Goal: Task Accomplishment & Management: Complete application form

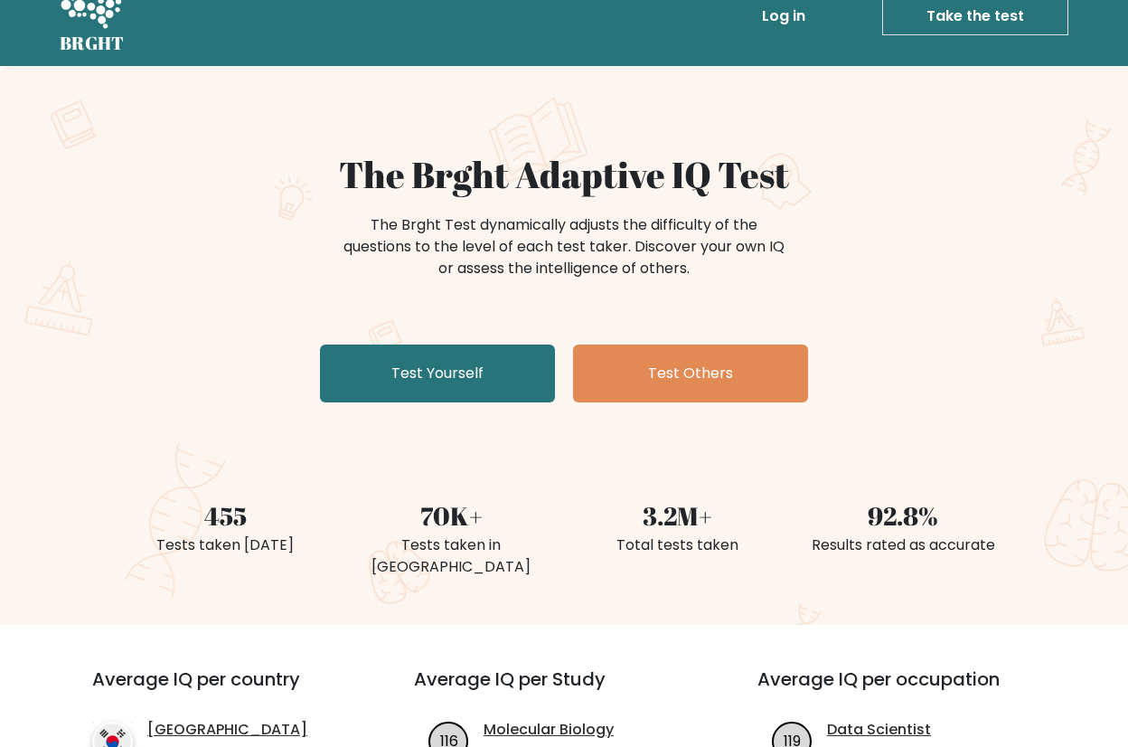
scroll to position [52, 0]
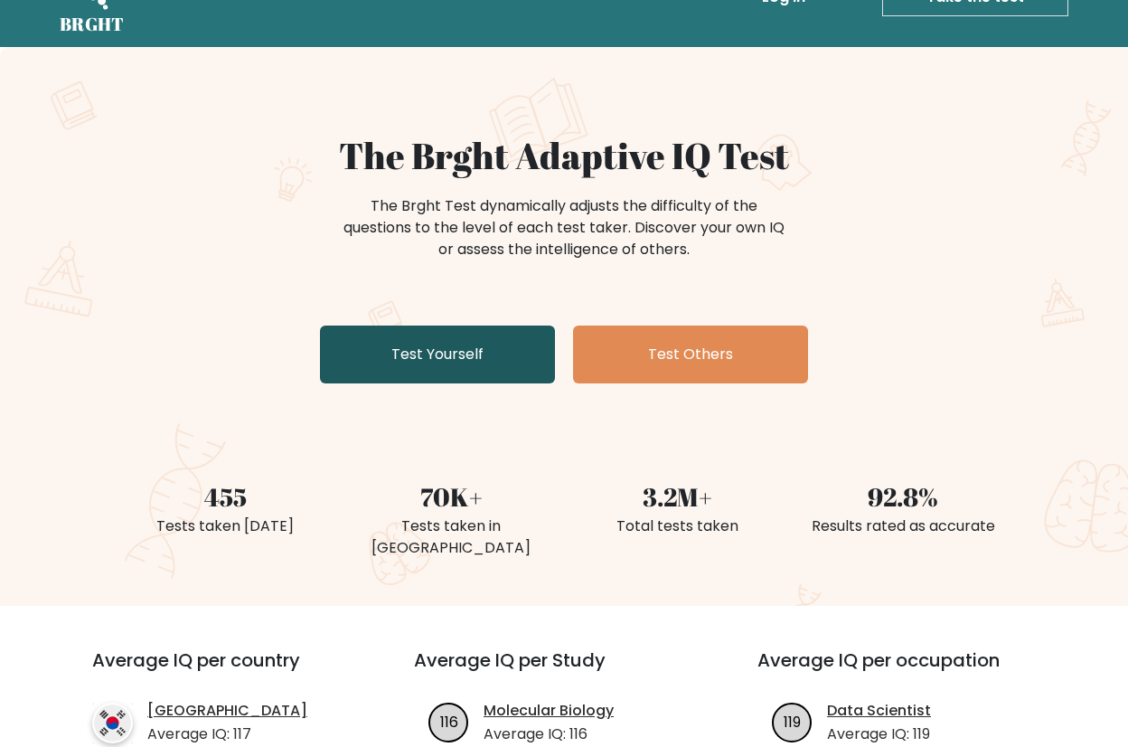
click at [437, 363] on link "Test Yourself" at bounding box center [437, 354] width 235 height 58
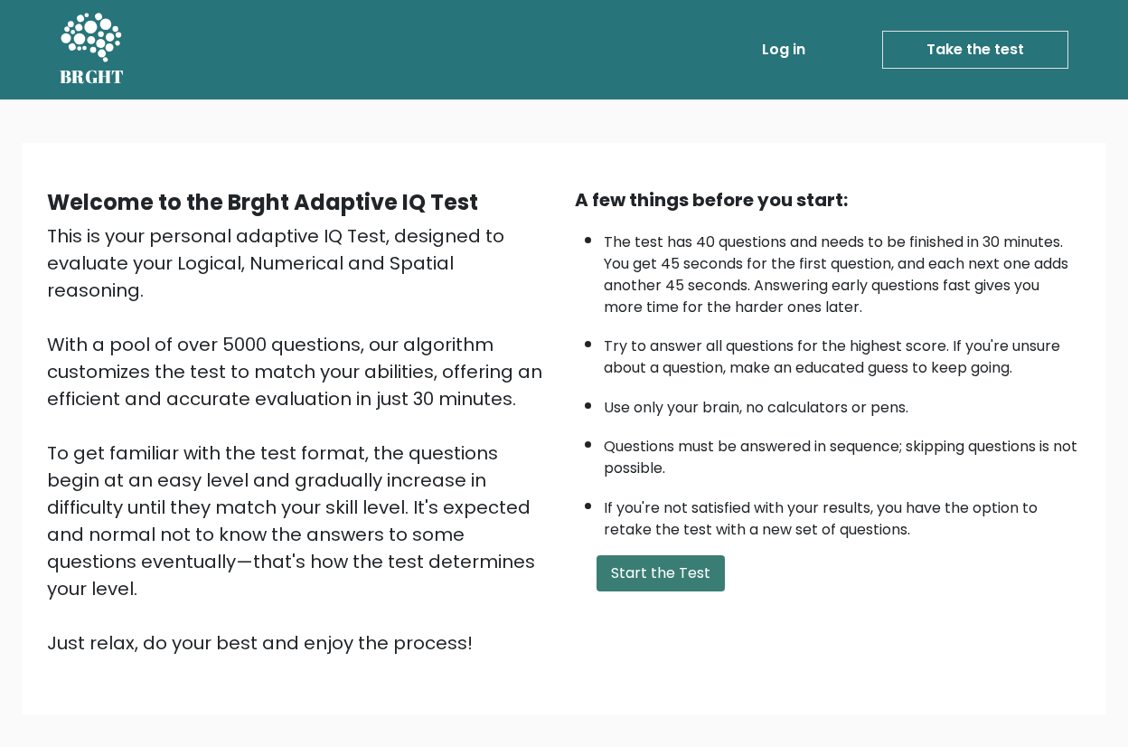
click at [624, 584] on button "Start the Test" at bounding box center [661, 573] width 128 height 36
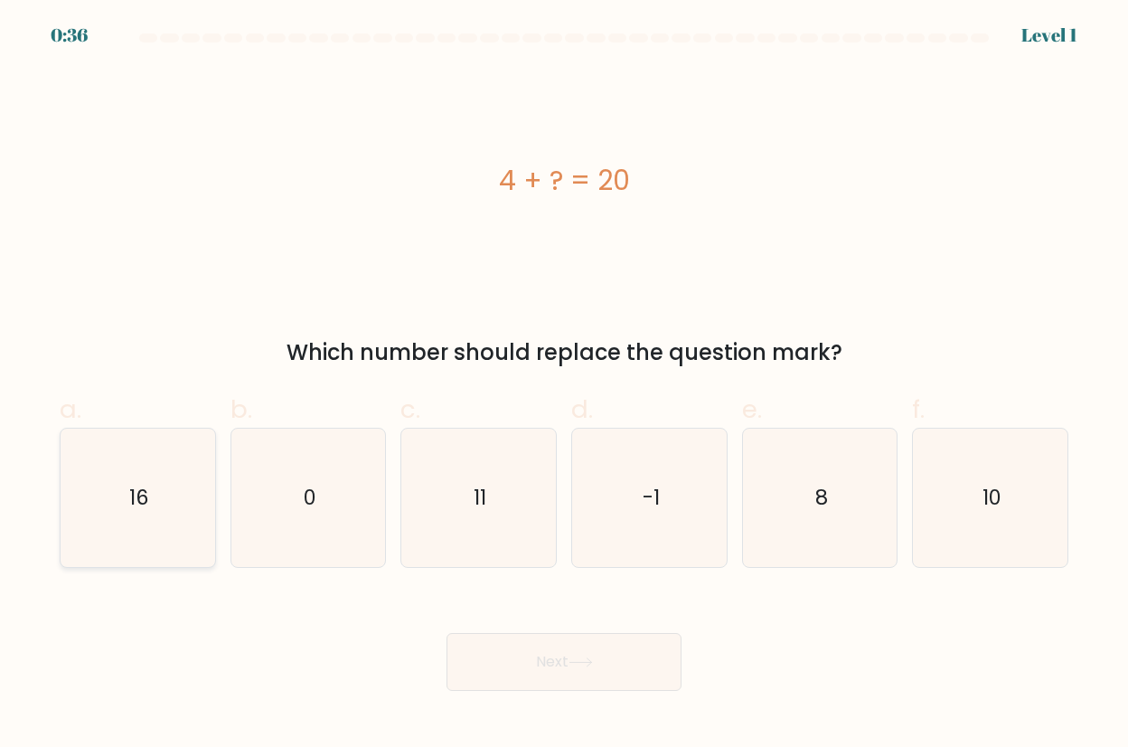
click at [136, 509] on text "16" at bounding box center [139, 497] width 20 height 29
click at [564, 385] on input "a. 16" at bounding box center [564, 379] width 1 height 12
radio input "true"
click at [582, 662] on icon at bounding box center [581, 662] width 24 height 10
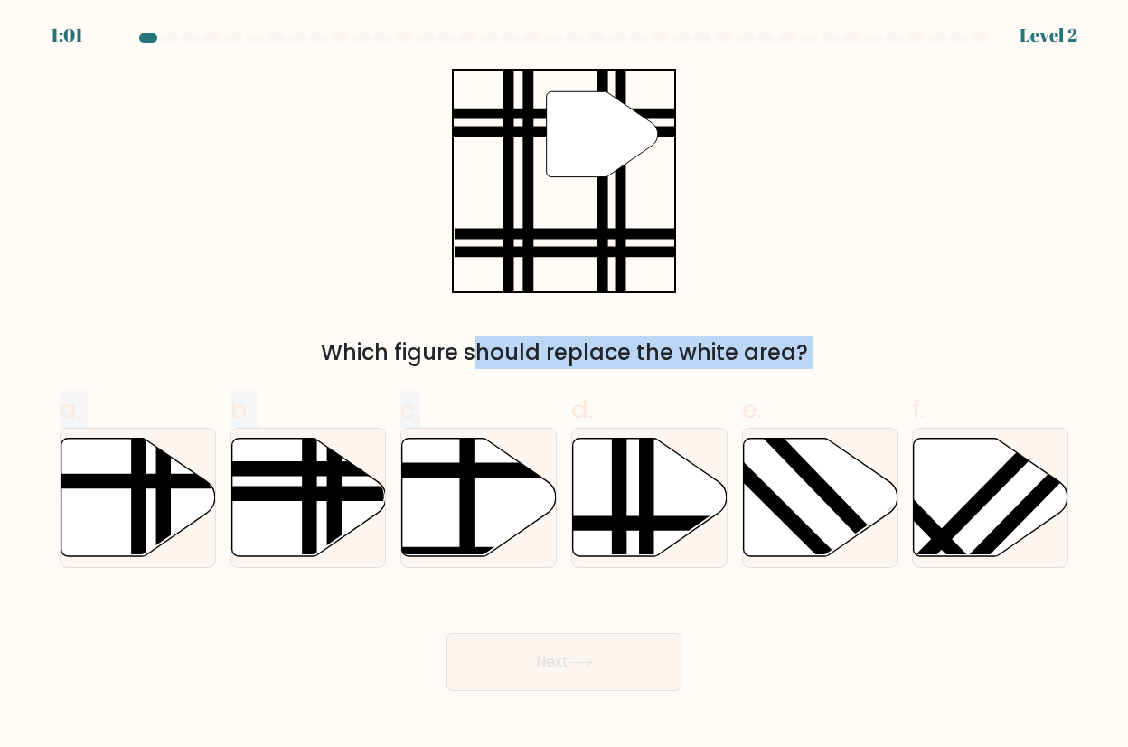
drag, startPoint x: 465, startPoint y: 468, endPoint x: 588, endPoint y: 94, distance: 393.6
click at [588, 94] on form at bounding box center [564, 361] width 1128 height 657
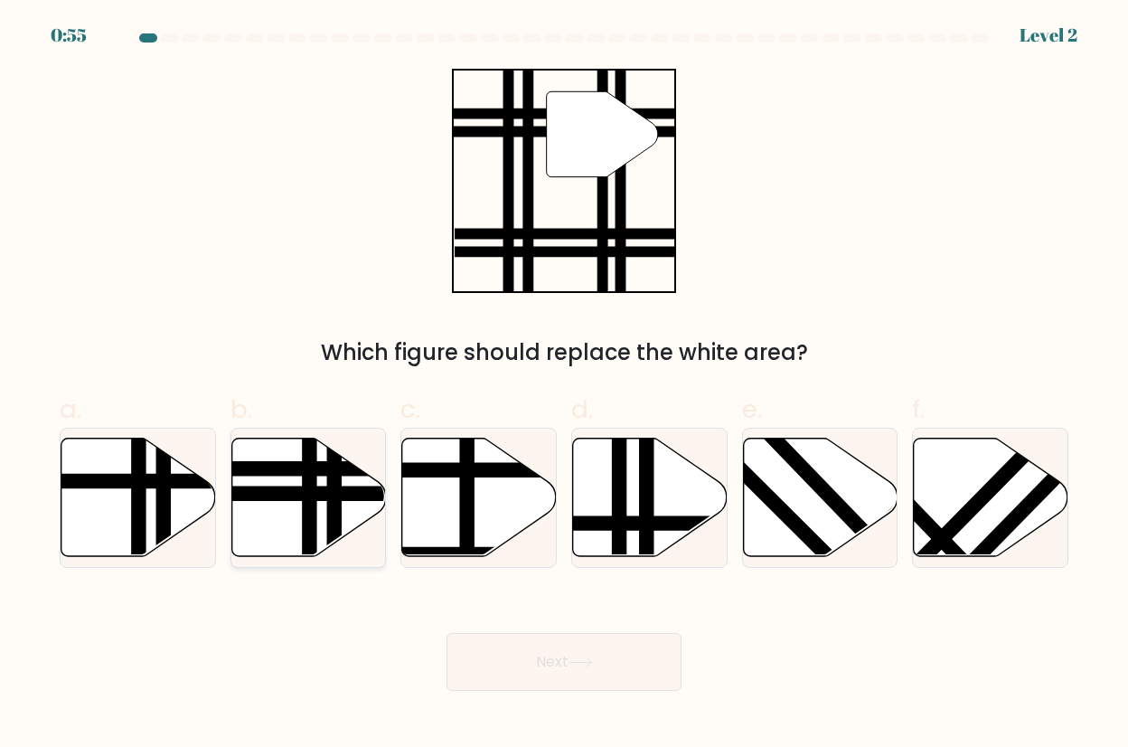
click at [251, 494] on line at bounding box center [257, 494] width 311 height 0
click at [564, 385] on input "b." at bounding box center [564, 379] width 1 height 12
radio input "true"
click at [532, 662] on button "Next" at bounding box center [564, 662] width 235 height 58
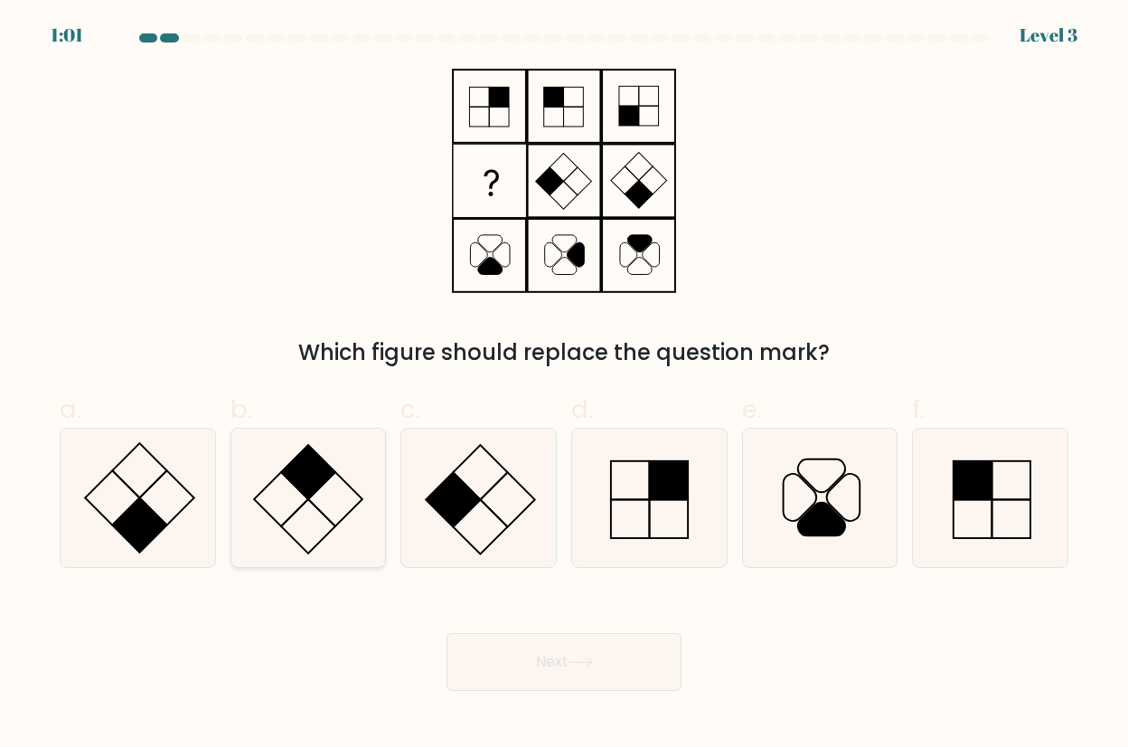
click at [326, 503] on icon at bounding box center [309, 497] width 138 height 138
click at [564, 385] on input "b." at bounding box center [564, 379] width 1 height 12
radio input "true"
click at [529, 666] on button "Next" at bounding box center [564, 662] width 235 height 58
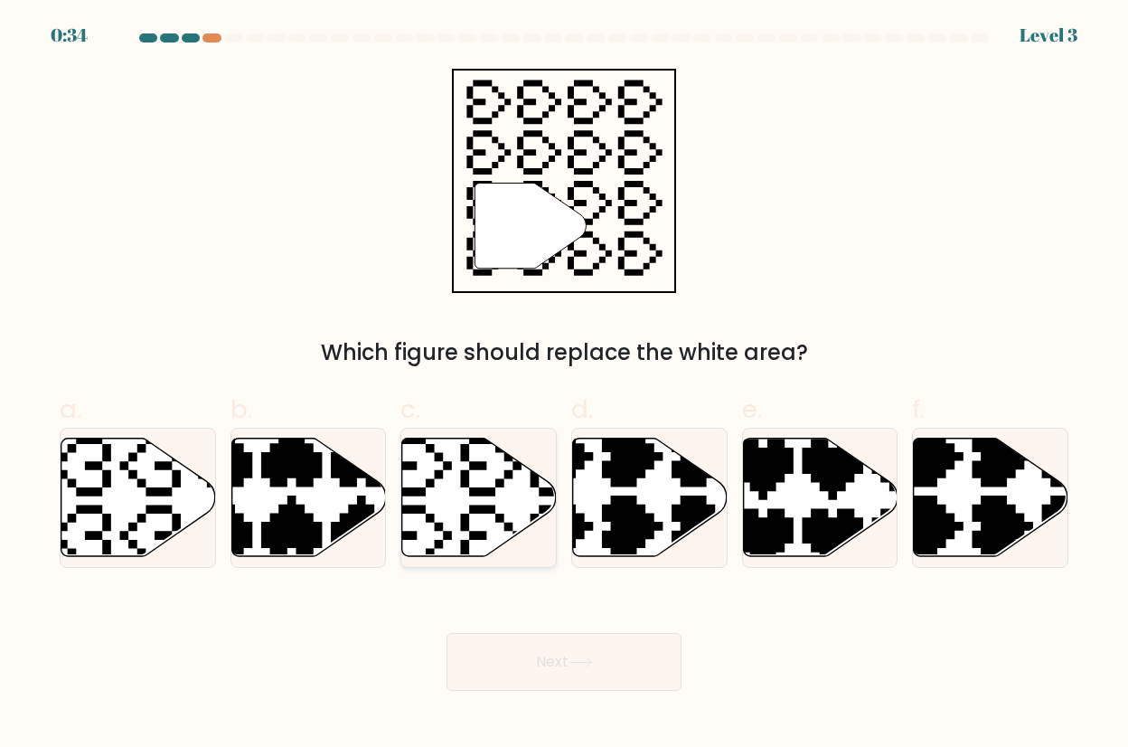
click at [469, 514] on icon at bounding box center [478, 497] width 155 height 120
click at [564, 385] on input "c." at bounding box center [564, 379] width 1 height 12
radio input "true"
click at [604, 672] on button "Next" at bounding box center [564, 662] width 235 height 58
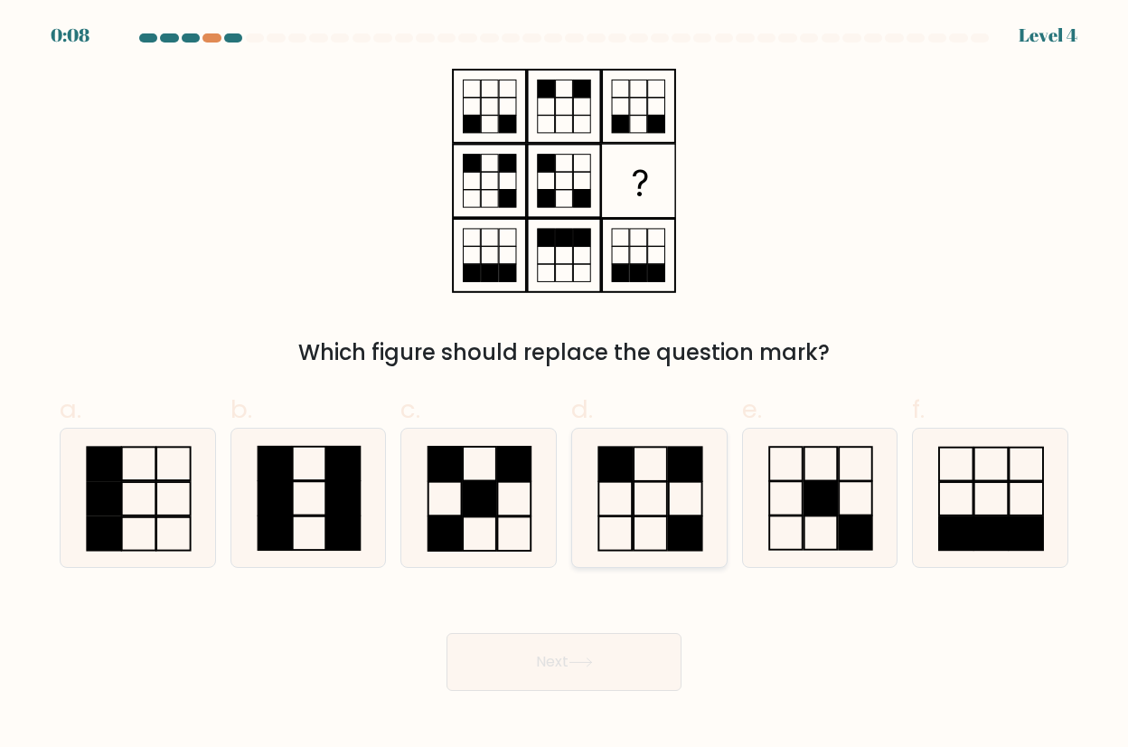
click at [653, 497] on icon at bounding box center [649, 497] width 138 height 138
click at [565, 385] on input "d." at bounding box center [564, 379] width 1 height 12
radio input "true"
click at [600, 677] on button "Next" at bounding box center [564, 662] width 235 height 58
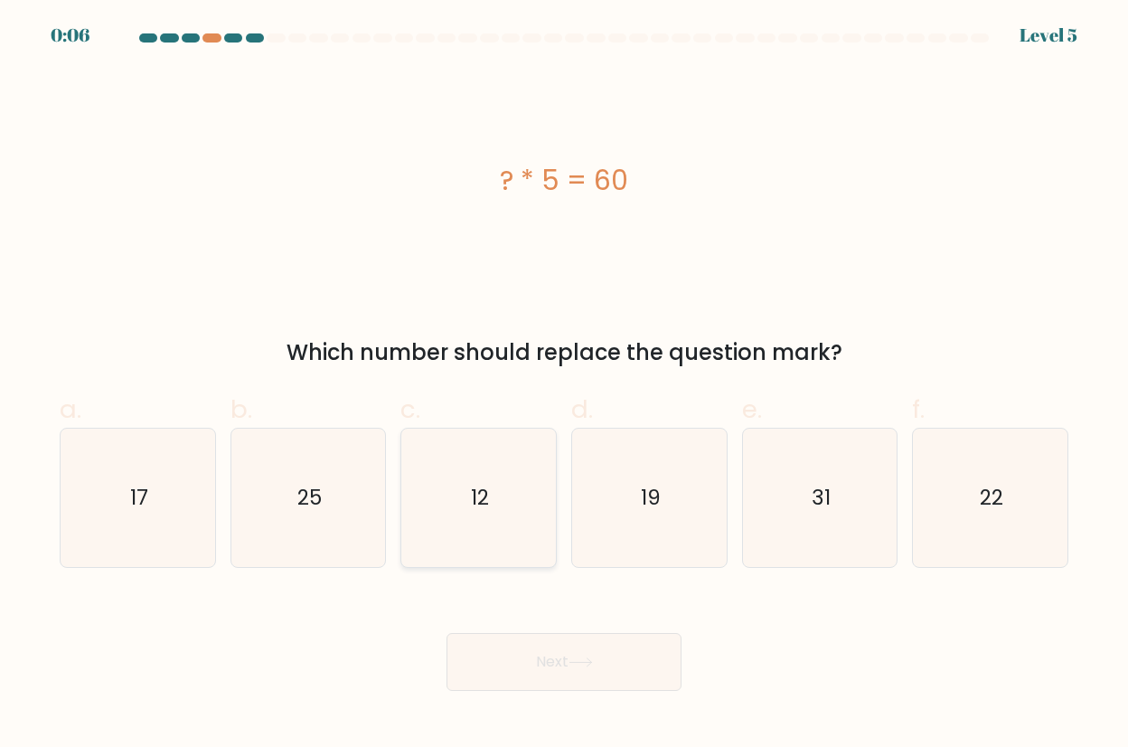
click at [448, 480] on icon "12" at bounding box center [478, 497] width 138 height 138
click at [564, 385] on input "c. 12" at bounding box center [564, 379] width 1 height 12
radio input "true"
click at [545, 674] on button "Next" at bounding box center [564, 662] width 235 height 58
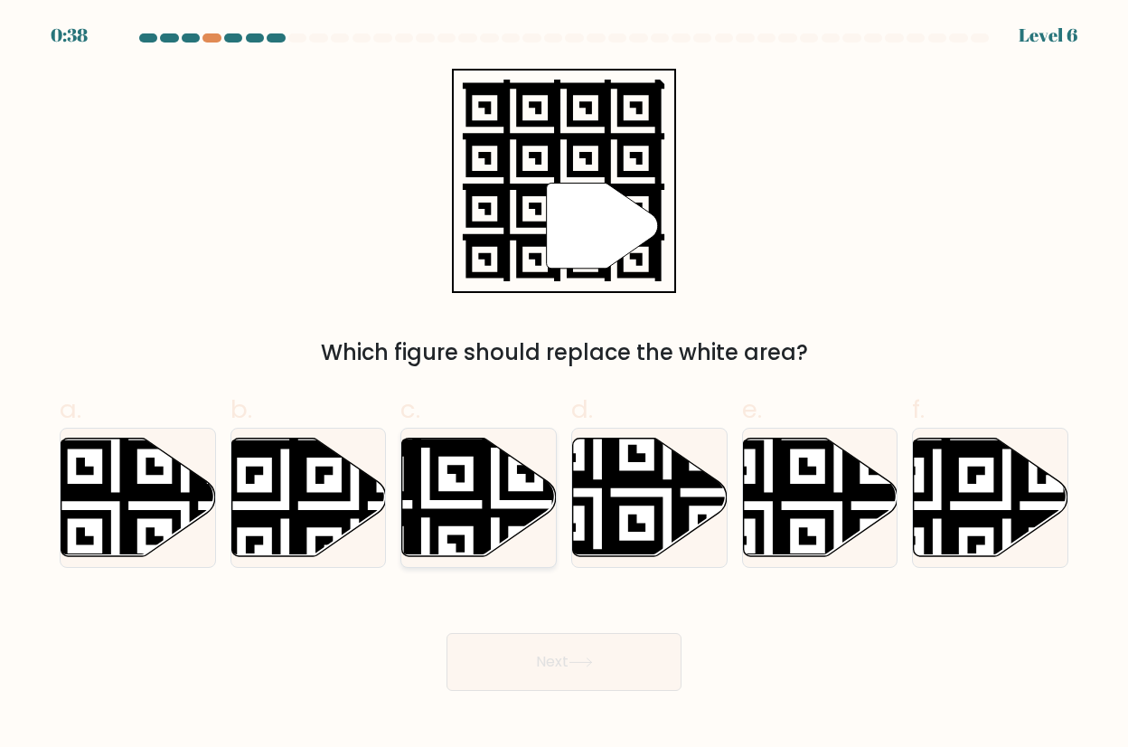
click at [455, 487] on icon at bounding box center [479, 496] width 155 height 118
click at [564, 385] on input "c." at bounding box center [564, 379] width 1 height 12
radio input "true"
click at [528, 666] on button "Next" at bounding box center [564, 662] width 235 height 58
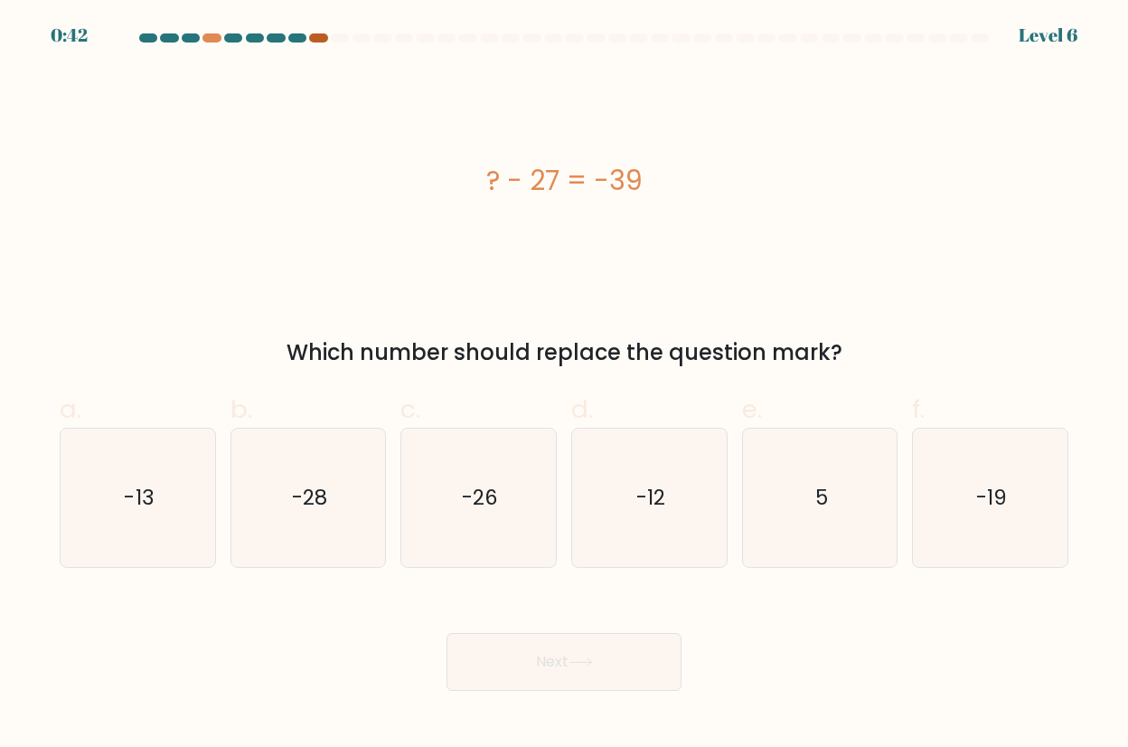
click at [324, 37] on div at bounding box center [318, 37] width 18 height 9
